Goal: Obtain resource: Download file/media

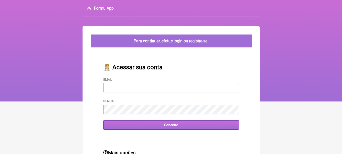
type input "[EMAIL_ADDRESS][DOMAIN_NAME]"
click at [184, 126] on input "Conectar" at bounding box center [171, 124] width 136 height 9
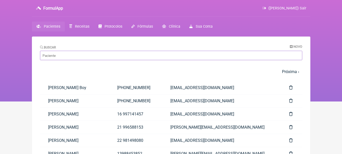
click at [145, 51] on input "Buscar" at bounding box center [171, 55] width 263 height 9
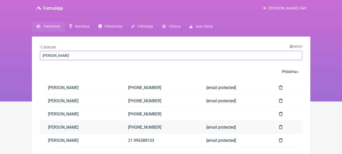
type input "[PERSON_NAME]"
click at [115, 125] on link "[PERSON_NAME]" at bounding box center [80, 127] width 80 height 13
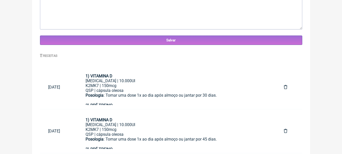
scroll to position [218, 0]
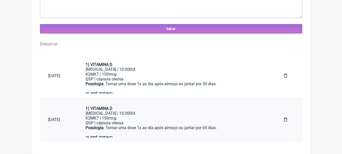
click at [154, 115] on div "[MEDICAL_DATA] | 10.000UI" at bounding box center [177, 113] width 182 height 5
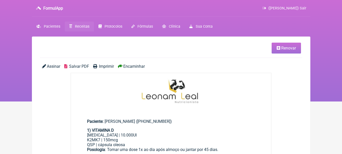
click at [81, 65] on span "Salvar PDF" at bounding box center [79, 66] width 20 height 5
